Goal: Navigation & Orientation: Go to known website

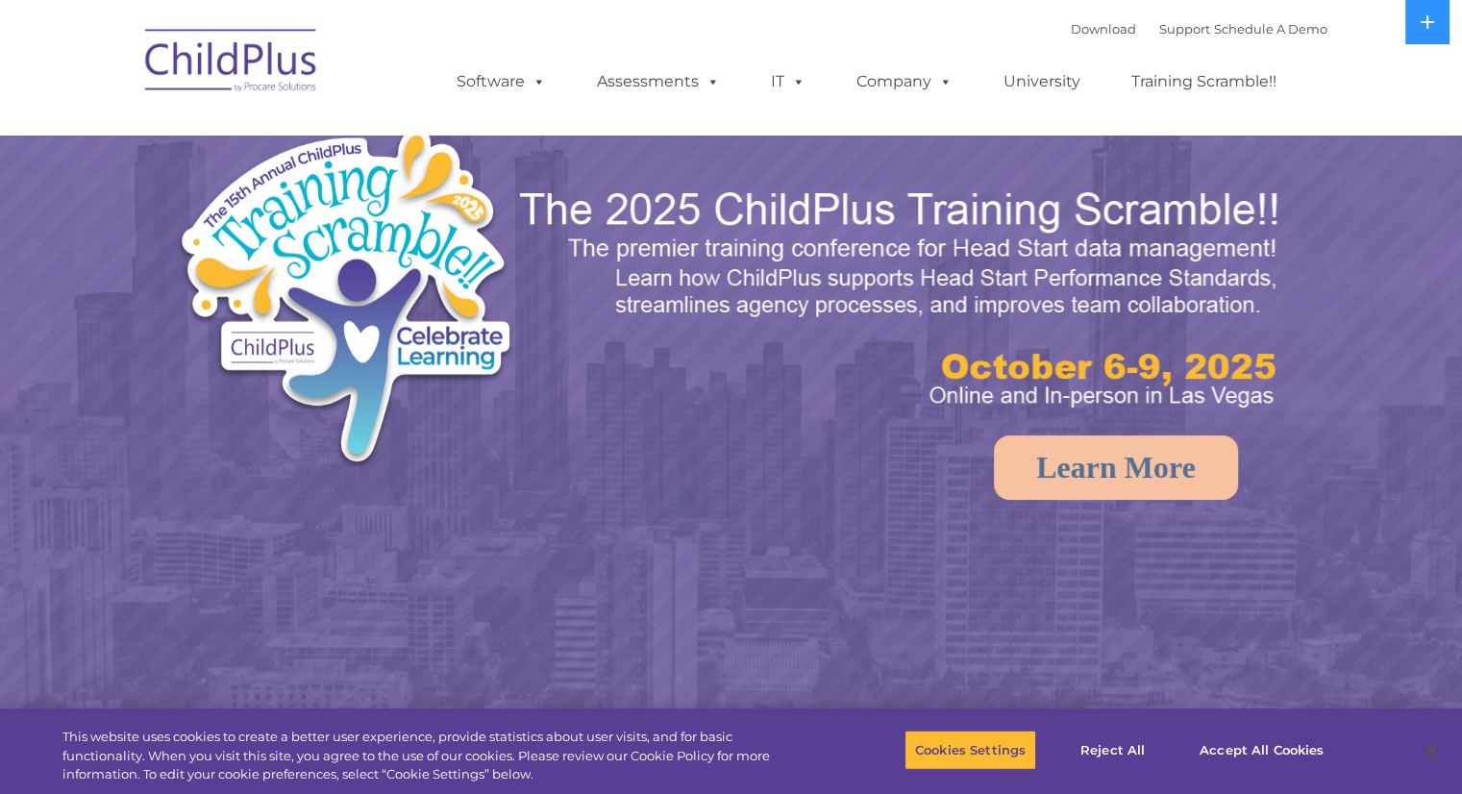
select select "MEDIUM"
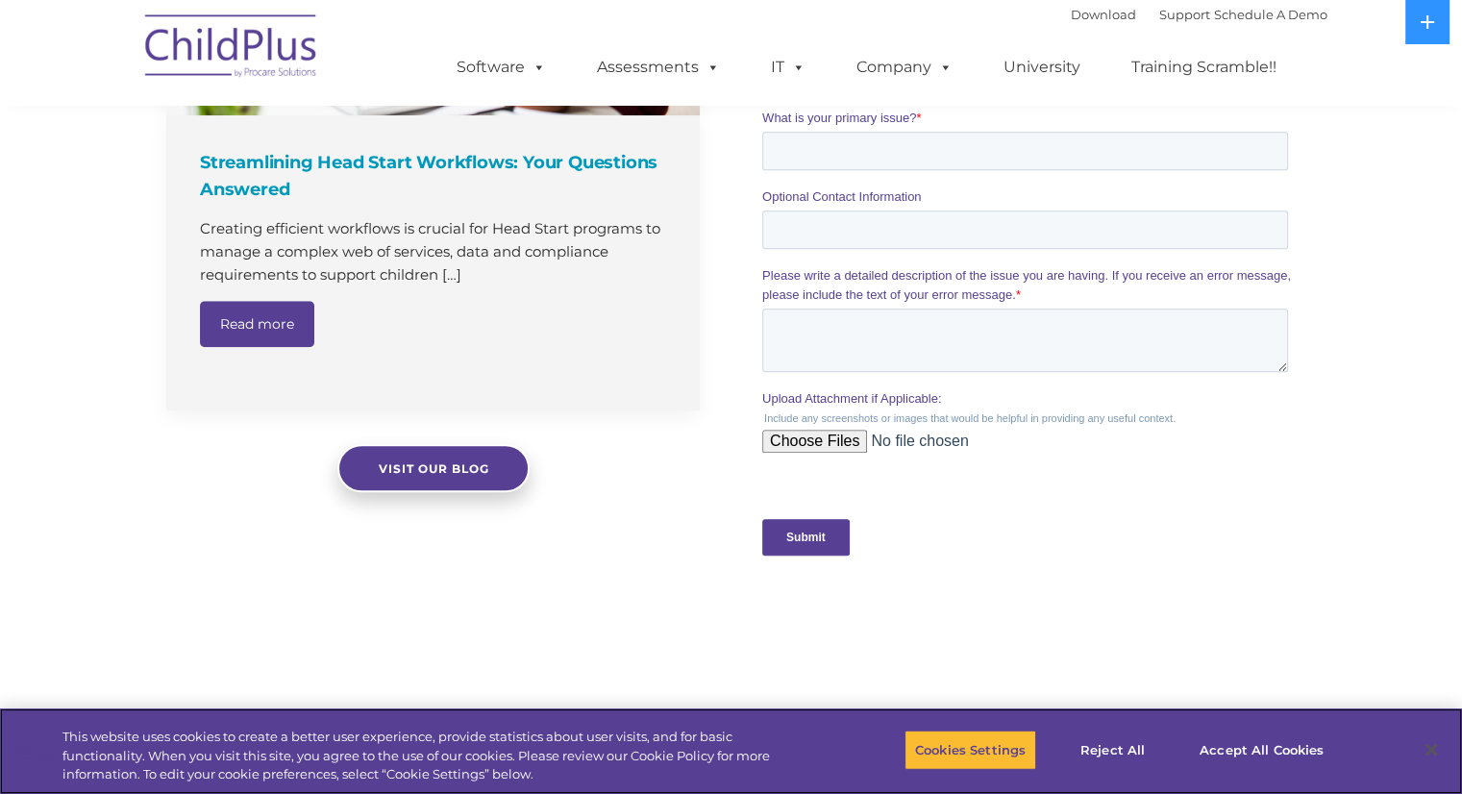
scroll to position [1644, 0]
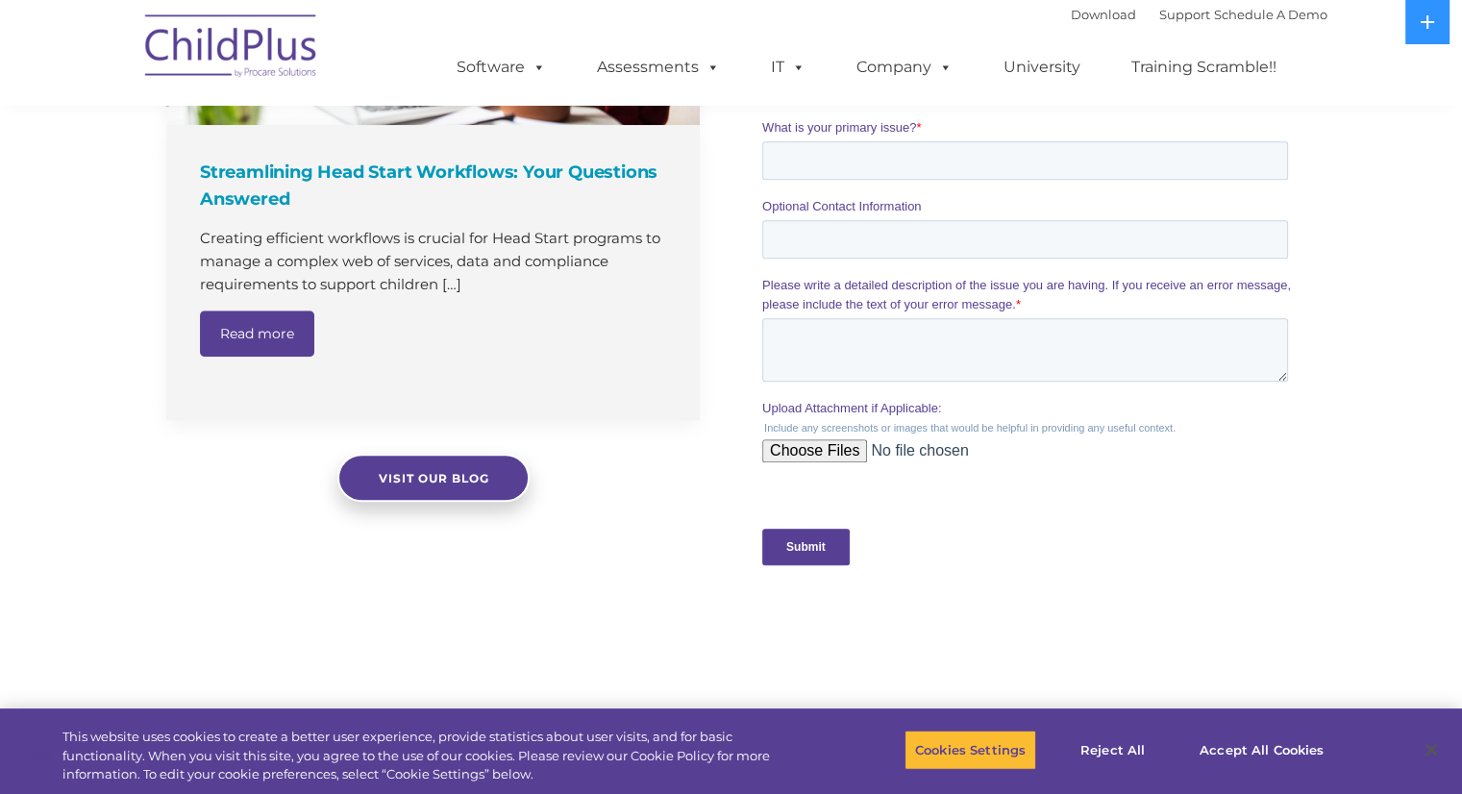
click at [269, 64] on img at bounding box center [232, 49] width 192 height 96
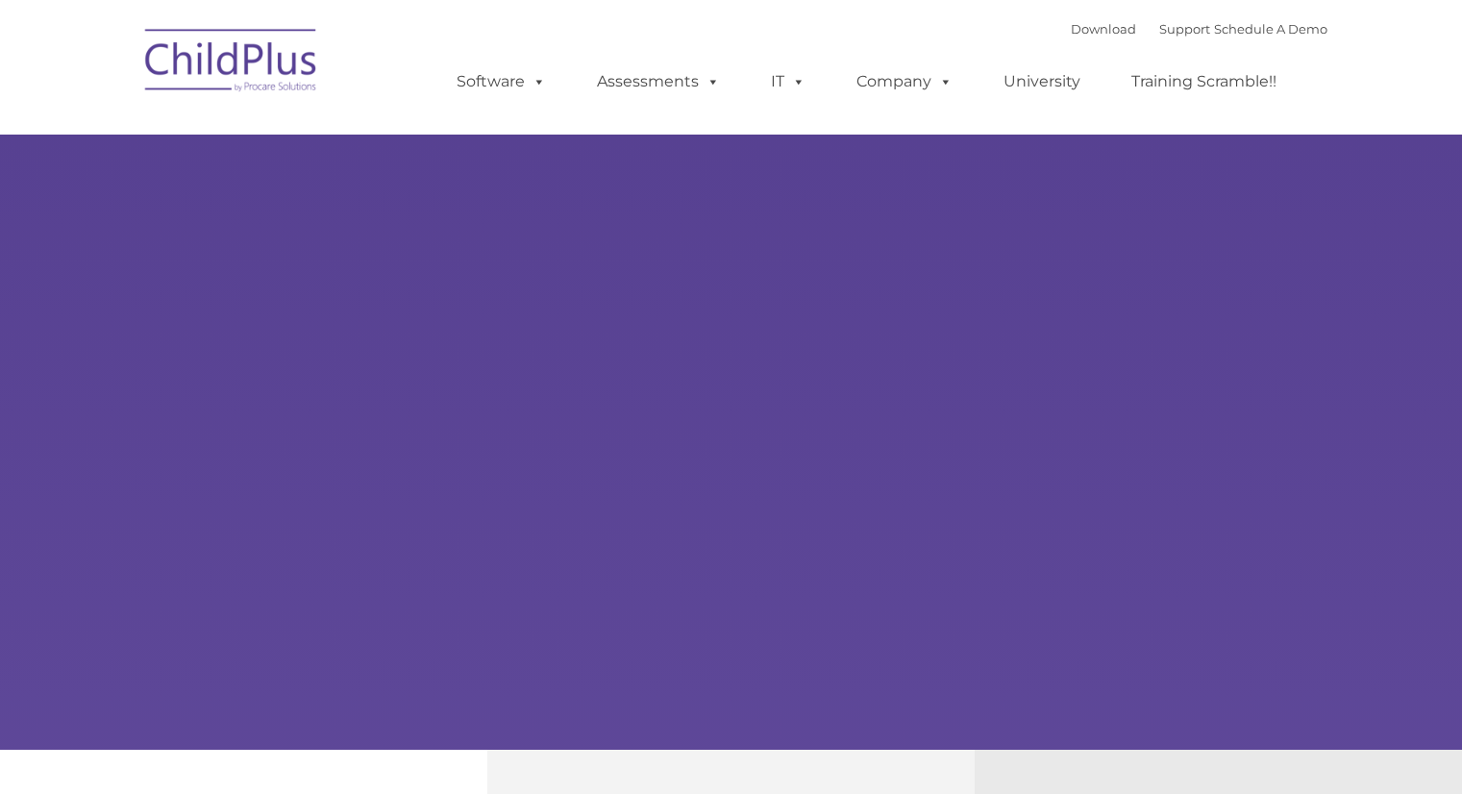
type input ""
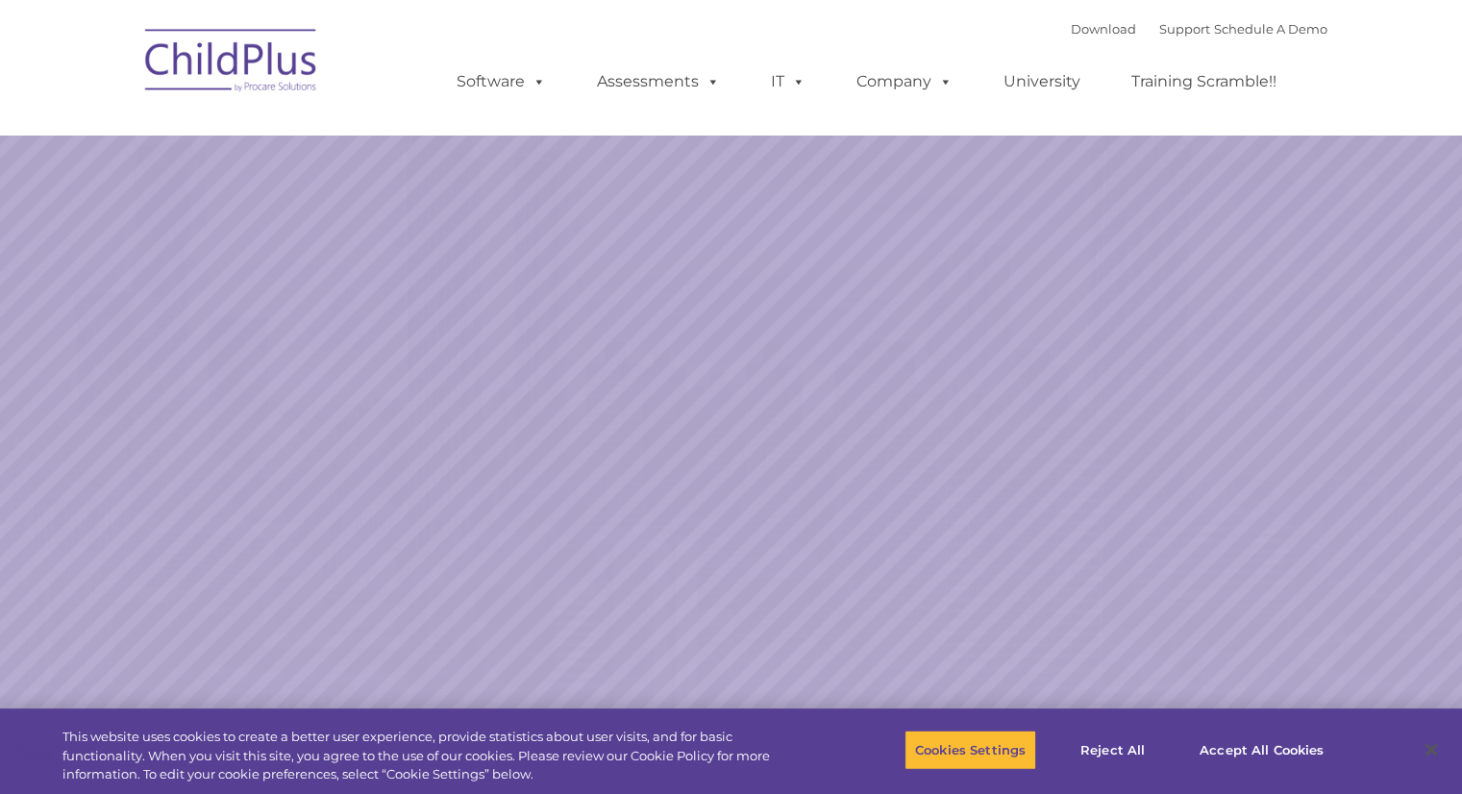
select select "MEDIUM"
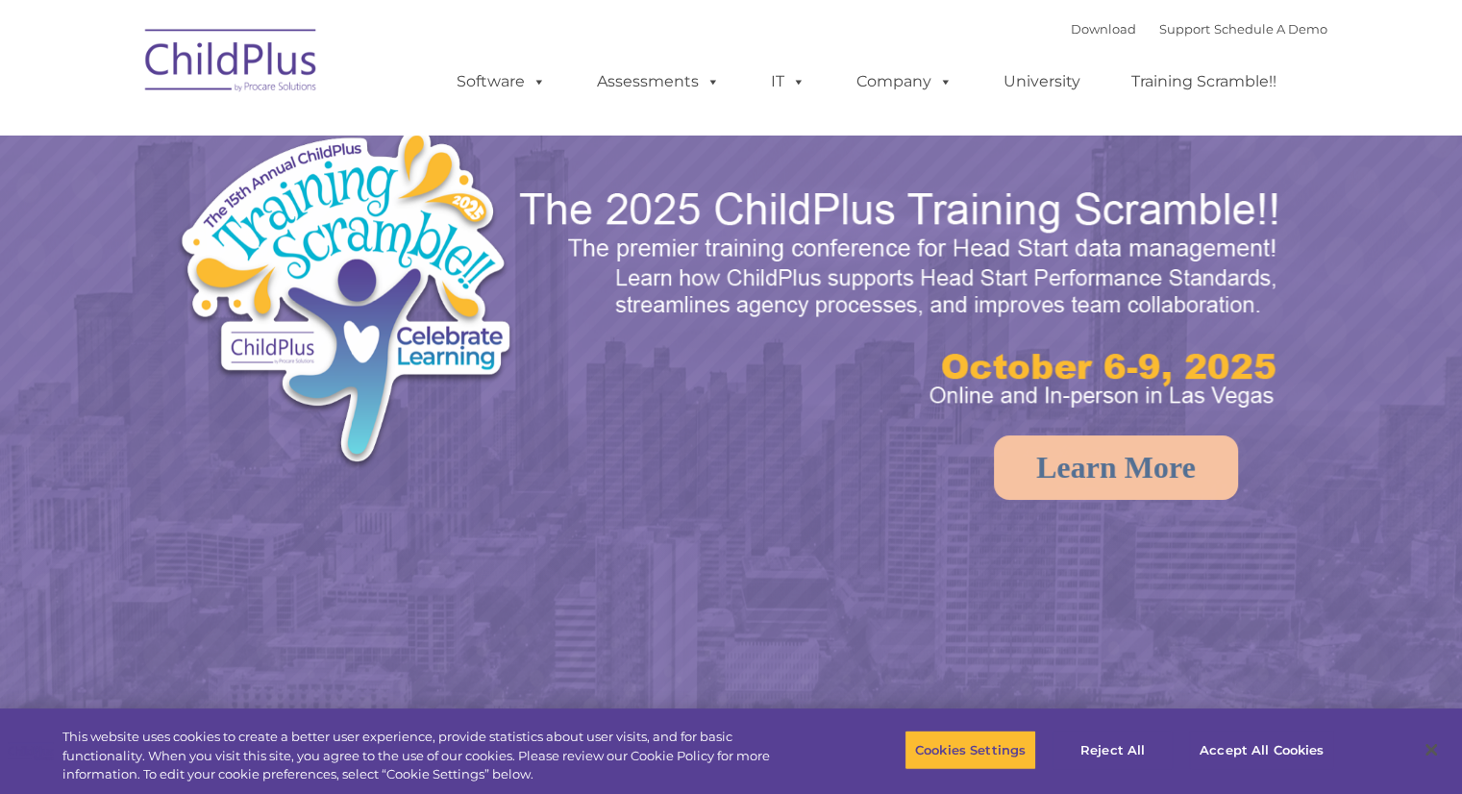
select select "MEDIUM"
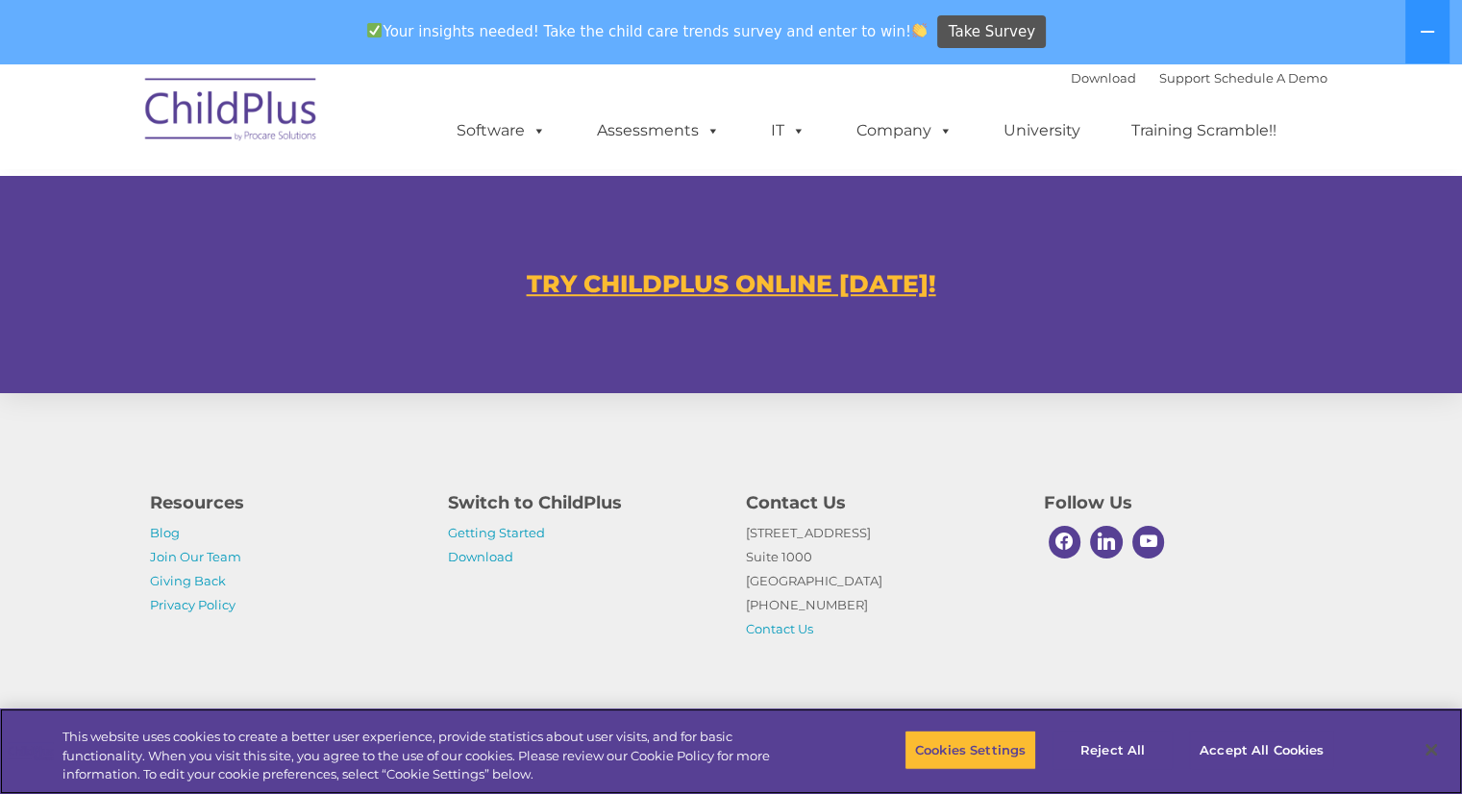
scroll to position [1154, 0]
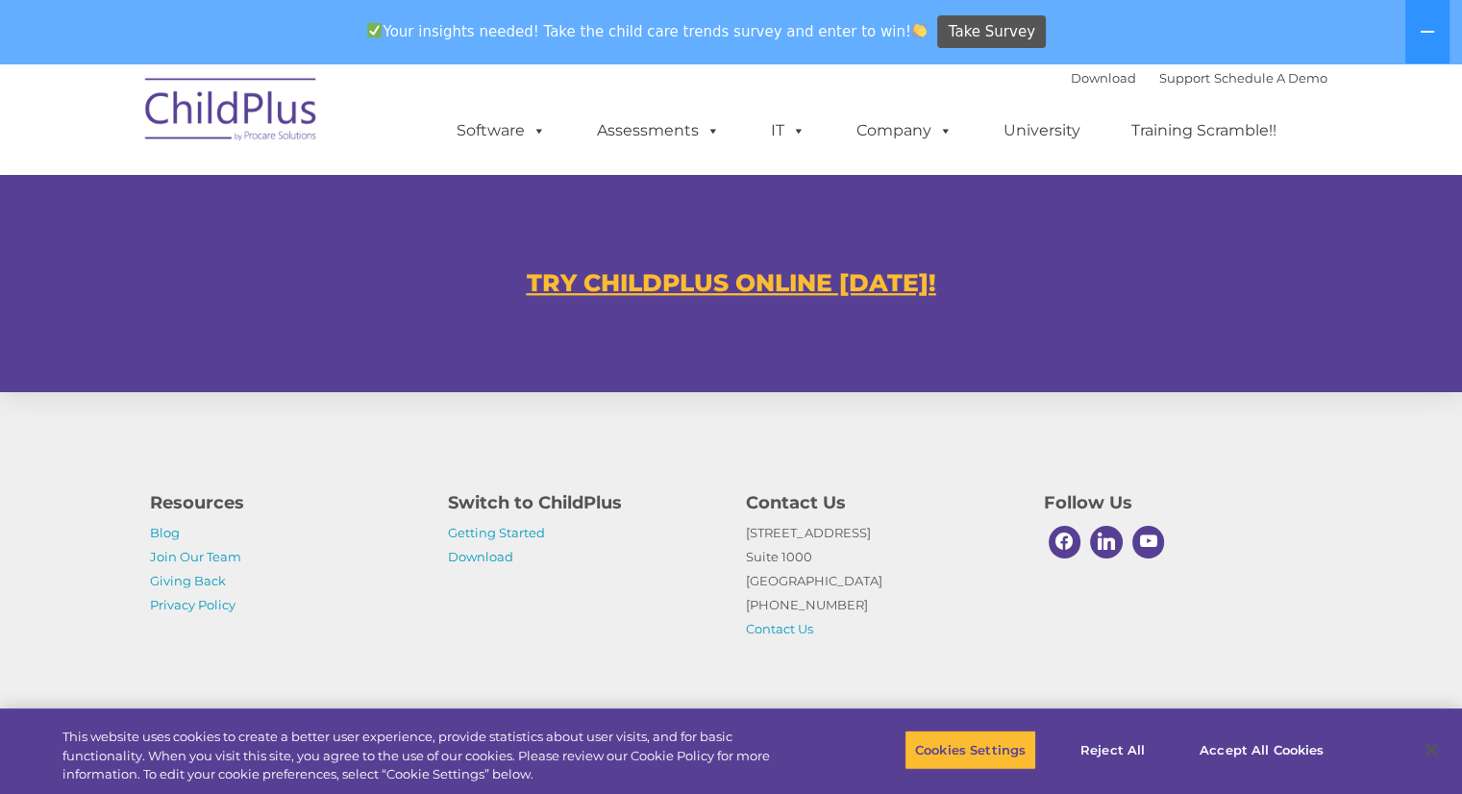
click at [802, 279] on u "TRY CHILDPLUS ONLINE TODAY!" at bounding box center [732, 282] width 410 height 29
